Goal: Complete application form

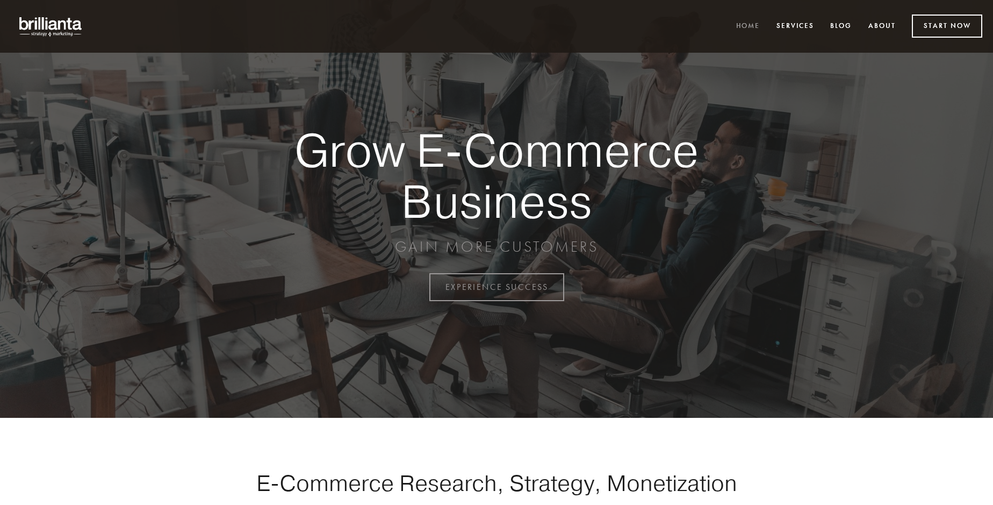
scroll to position [2817, 0]
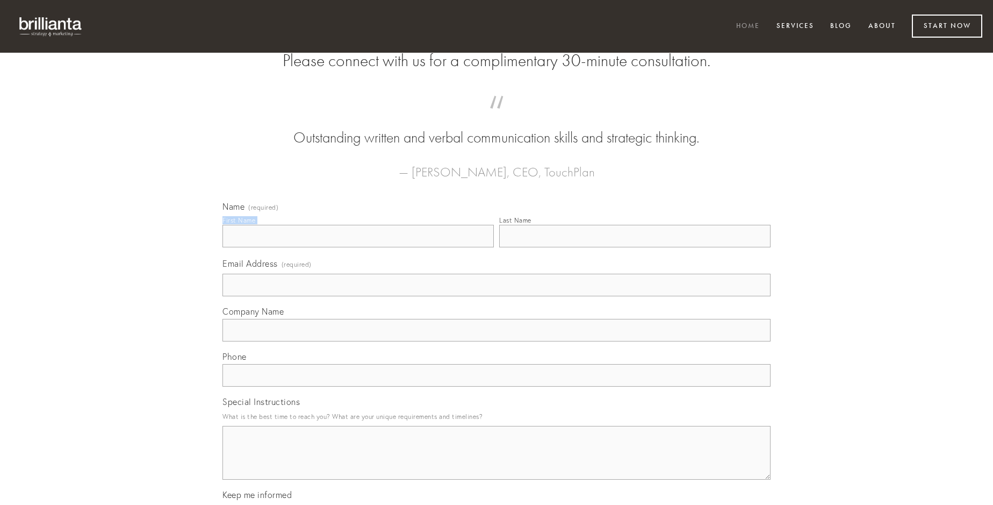
type input "[PERSON_NAME]"
click at [635, 247] on input "Last Name" at bounding box center [634, 236] width 271 height 23
type input "[PERSON_NAME]"
click at [497, 296] on input "Email Address (required)" at bounding box center [496, 285] width 548 height 23
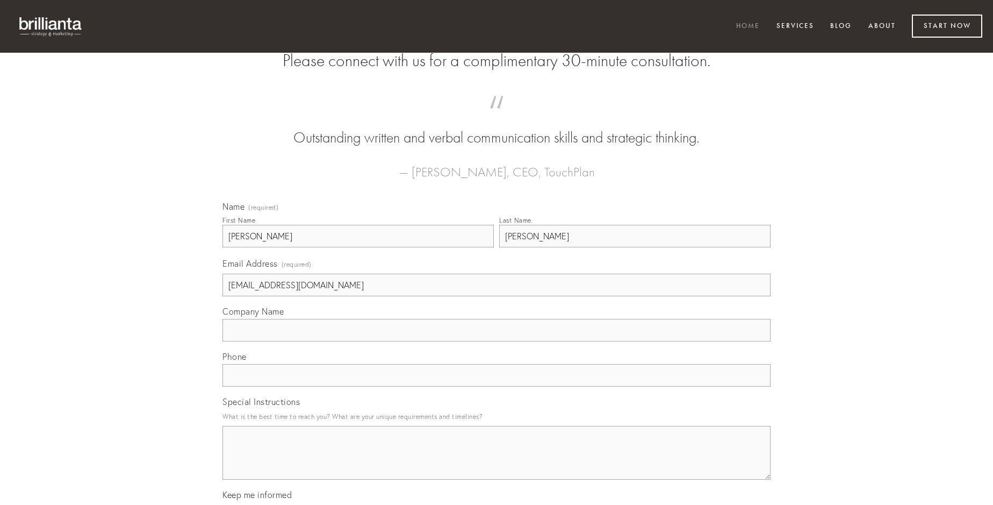
type input "[EMAIL_ADDRESS][DOMAIN_NAME]"
click at [497, 341] on input "Company Name" at bounding box center [496, 330] width 548 height 23
type input "conqueror"
click at [497, 386] on input "text" at bounding box center [496, 375] width 548 height 23
click at [497, 462] on textarea "Special Instructions" at bounding box center [496, 453] width 548 height 54
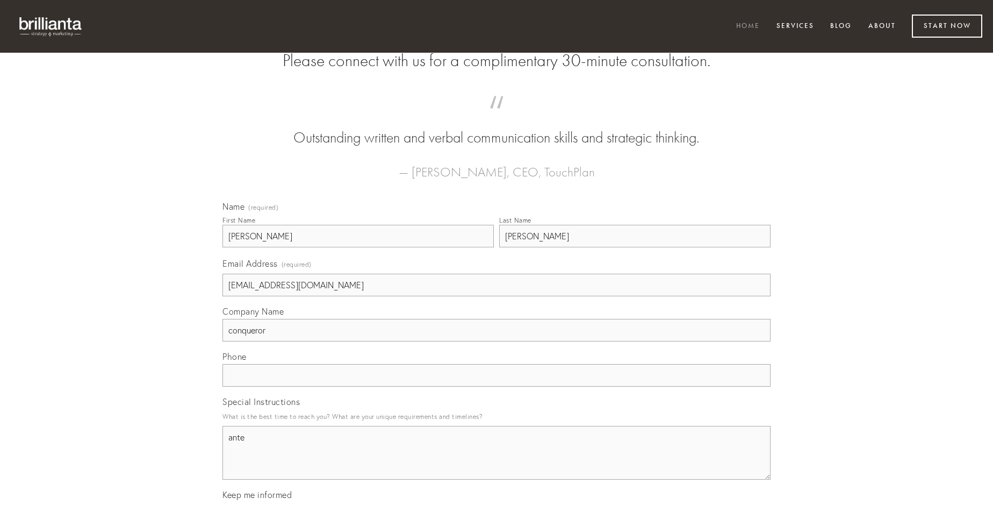
type textarea "ante"
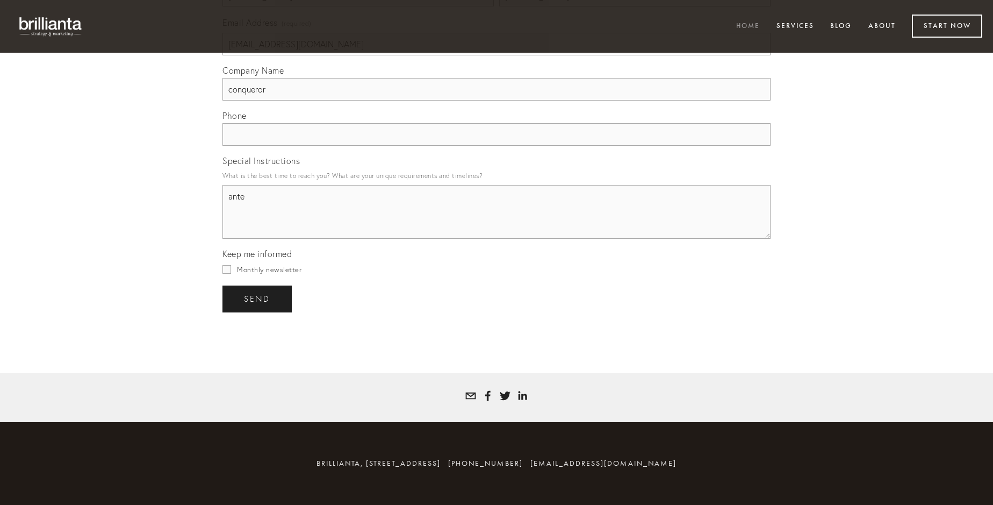
click at [258, 298] on span "send" at bounding box center [257, 299] width 26 height 10
